Goal: Information Seeking & Learning: Learn about a topic

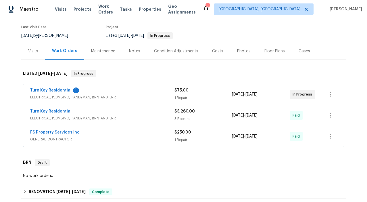
scroll to position [49, 0]
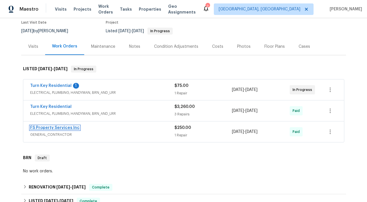
click at [62, 128] on link "FS Property Services Inc" at bounding box center [54, 128] width 49 height 4
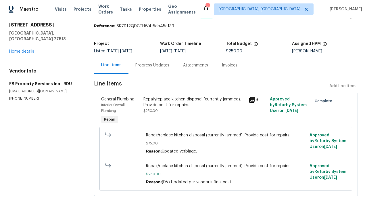
scroll to position [11, 0]
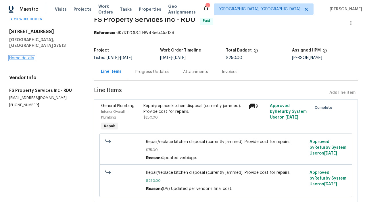
click at [30, 56] on link "Home details" at bounding box center [21, 58] width 25 height 4
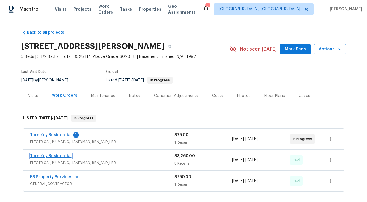
click at [45, 154] on link "Turn Key Residential" at bounding box center [50, 156] width 41 height 4
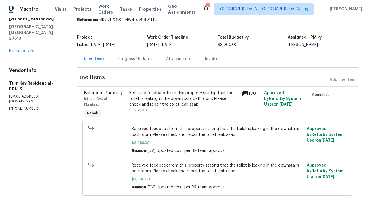
scroll to position [41, 0]
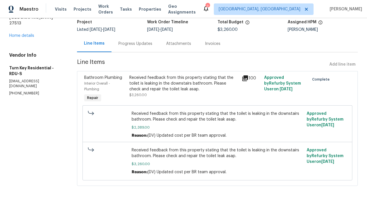
click at [247, 77] on icon at bounding box center [245, 78] width 6 height 6
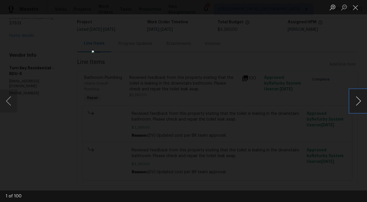
click at [357, 99] on button "Next image" at bounding box center [358, 100] width 17 height 23
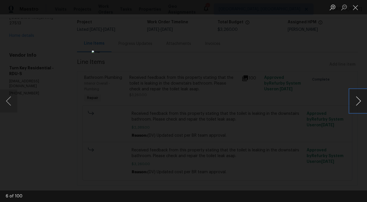
click at [357, 99] on button "Next image" at bounding box center [358, 100] width 17 height 23
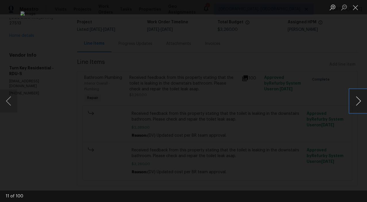
click at [357, 99] on button "Next image" at bounding box center [358, 100] width 17 height 23
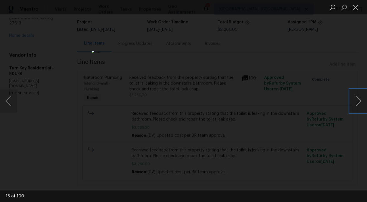
click at [357, 99] on button "Next image" at bounding box center [358, 100] width 17 height 23
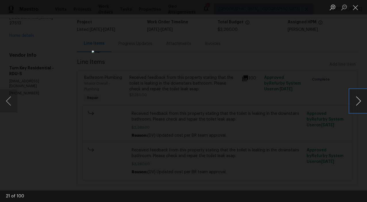
click at [357, 99] on button "Next image" at bounding box center [358, 100] width 17 height 23
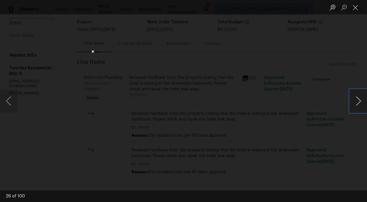
click at [357, 99] on button "Next image" at bounding box center [358, 100] width 17 height 23
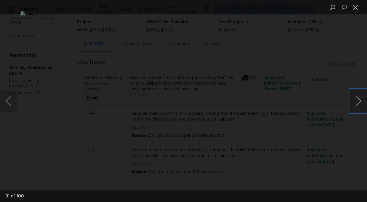
click at [357, 99] on button "Next image" at bounding box center [358, 100] width 17 height 23
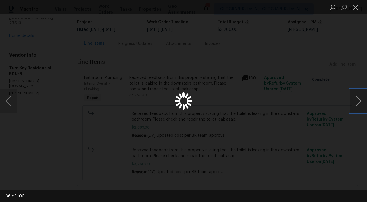
click at [357, 99] on button "Next image" at bounding box center [358, 100] width 17 height 23
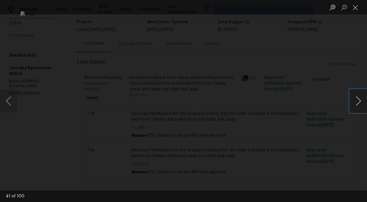
click at [357, 99] on button "Next image" at bounding box center [358, 100] width 17 height 23
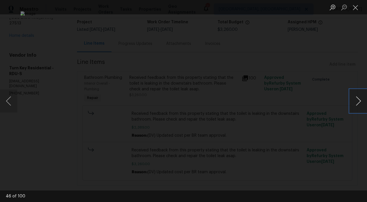
click at [357, 99] on button "Next image" at bounding box center [358, 100] width 17 height 23
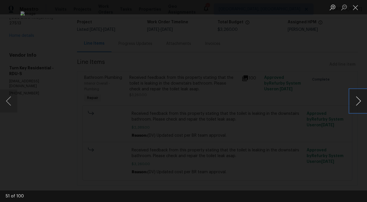
click at [357, 99] on button "Next image" at bounding box center [358, 100] width 17 height 23
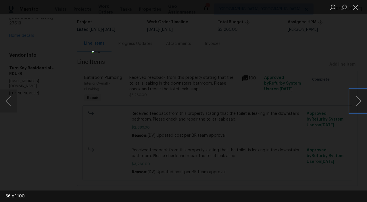
click at [357, 99] on button "Next image" at bounding box center [358, 100] width 17 height 23
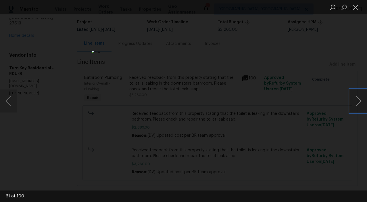
click at [357, 99] on button "Next image" at bounding box center [358, 100] width 17 height 23
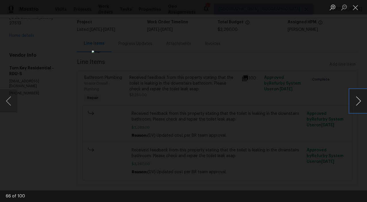
click at [357, 99] on button "Next image" at bounding box center [358, 100] width 17 height 23
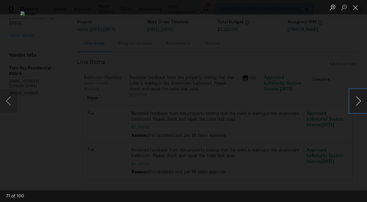
click at [357, 99] on button "Next image" at bounding box center [358, 100] width 17 height 23
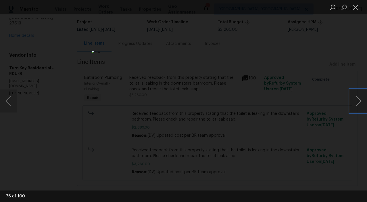
click at [357, 99] on button "Next image" at bounding box center [358, 100] width 17 height 23
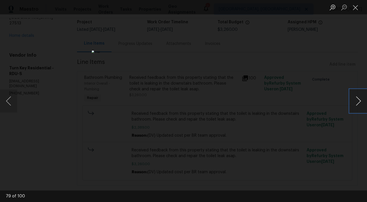
click at [357, 99] on button "Next image" at bounding box center [358, 100] width 17 height 23
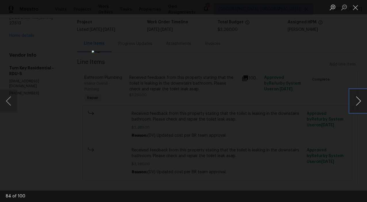
click at [357, 99] on button "Next image" at bounding box center [358, 100] width 17 height 23
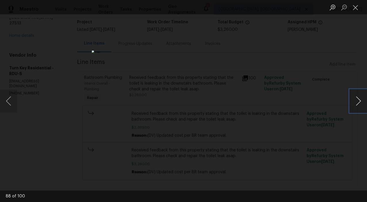
click at [357, 99] on button "Next image" at bounding box center [358, 100] width 17 height 23
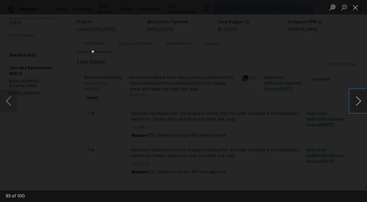
click at [357, 99] on button "Next image" at bounding box center [358, 100] width 17 height 23
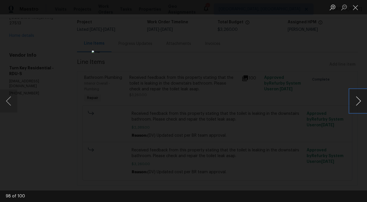
click at [357, 99] on button "Next image" at bounding box center [358, 100] width 17 height 23
click at [11, 103] on button "Previous image" at bounding box center [8, 100] width 17 height 23
